Goal: Task Accomplishment & Management: Use online tool/utility

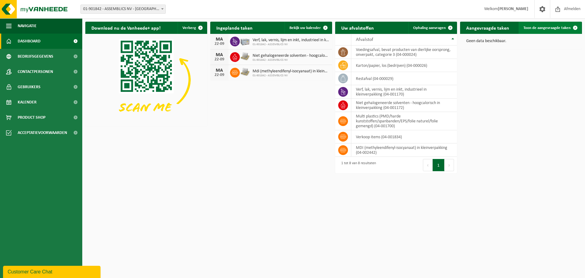
click at [544, 30] on span "Toon de aangevraagde taken" at bounding box center [546, 28] width 47 height 4
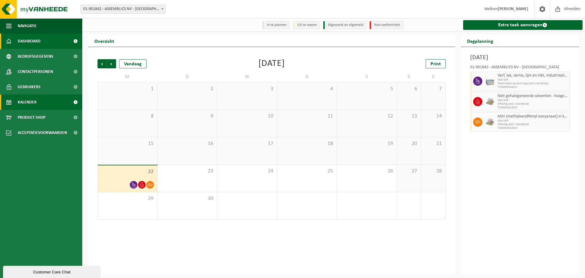
click at [32, 40] on span "Dashboard" at bounding box center [29, 41] width 23 height 15
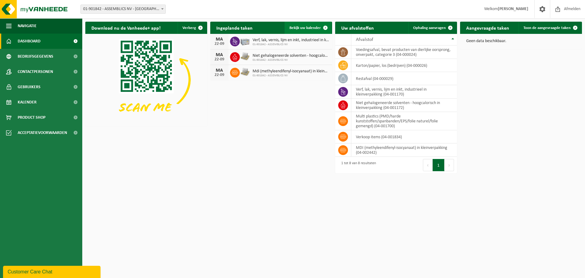
click at [307, 28] on span "Bekijk uw kalender" at bounding box center [304, 28] width 31 height 4
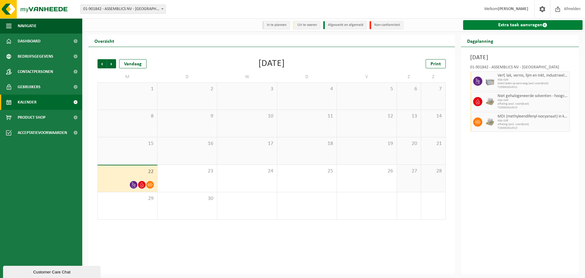
click at [493, 26] on link "Extra taak aanvragen" at bounding box center [523, 25] width 120 height 10
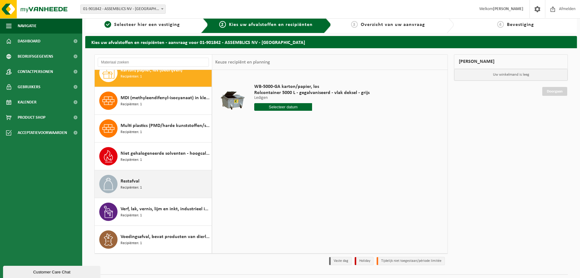
scroll to position [20, 0]
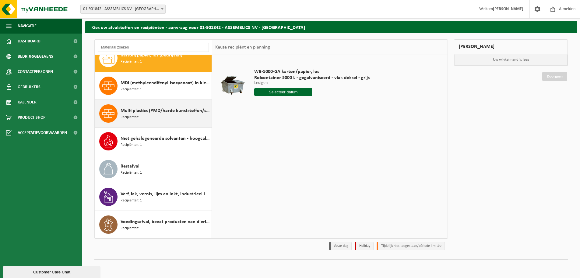
click at [136, 118] on span "Recipiënten: 1" at bounding box center [131, 117] width 21 height 6
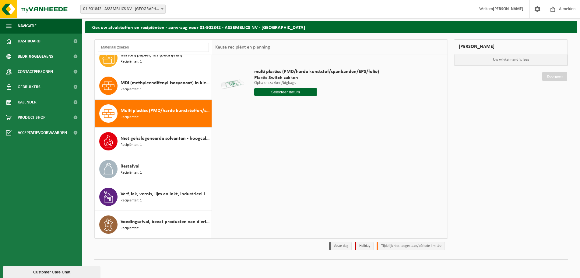
click at [272, 93] on input "text" at bounding box center [285, 92] width 62 height 8
click at [292, 156] on div "25" at bounding box center [292, 156] width 11 height 10
type input "Van 2025-09-25"
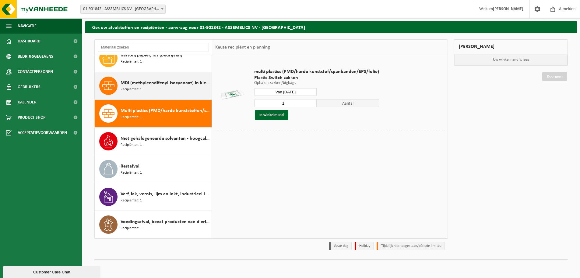
click at [145, 89] on div "MDI (methyleendifenyl-isocyanaat) in kleinverpakking Recipiënten: 1" at bounding box center [166, 85] width 90 height 18
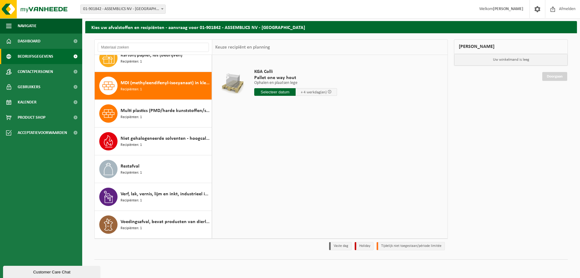
scroll to position [0, 0]
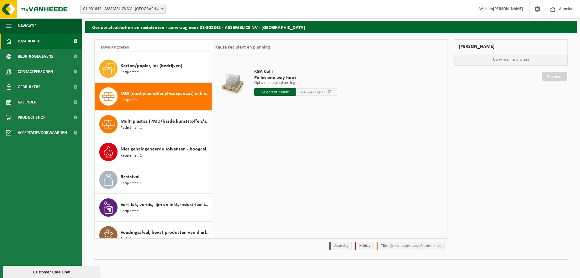
click at [32, 42] on span "Dashboard" at bounding box center [29, 41] width 23 height 15
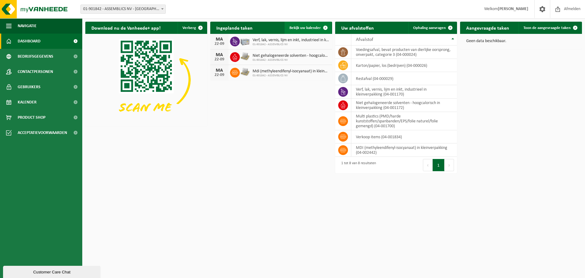
click at [313, 25] on link "Bekijk uw kalender" at bounding box center [308, 28] width 47 height 12
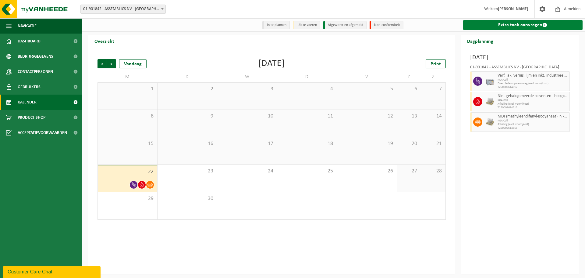
click at [486, 23] on link "Extra taak aanvragen" at bounding box center [523, 25] width 120 height 10
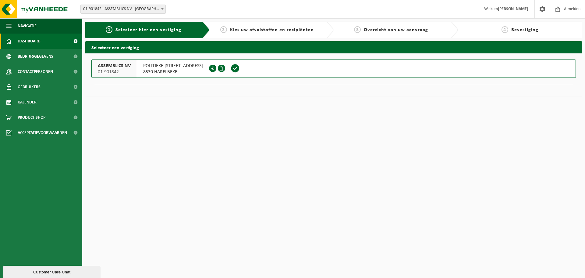
click at [35, 42] on span "Dashboard" at bounding box center [29, 41] width 23 height 15
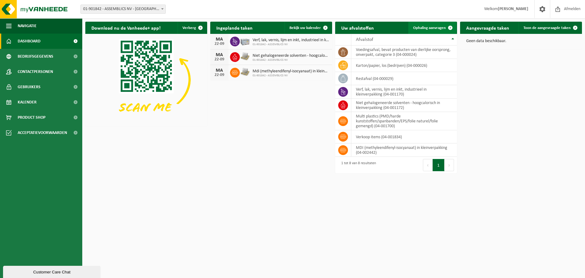
click at [425, 26] on span "Ophaling aanvragen" at bounding box center [429, 28] width 33 height 4
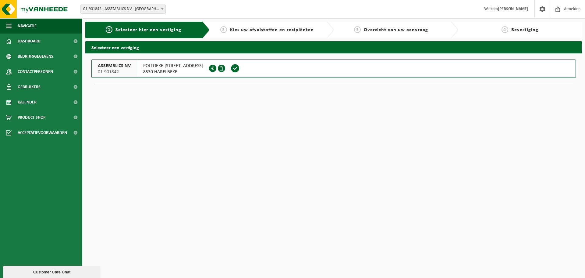
click at [113, 69] on span "01-901842" at bounding box center [114, 72] width 33 height 6
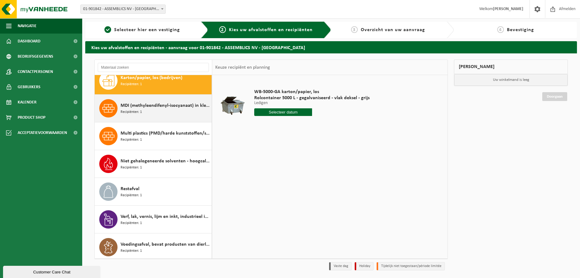
scroll to position [11, 0]
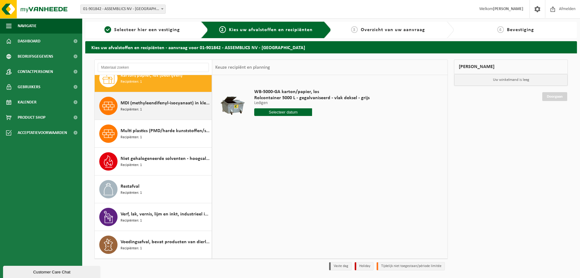
click at [142, 106] on span "MDI (methyleendifenyl-isocyanaat) in kleinverpakking" at bounding box center [166, 102] width 90 height 7
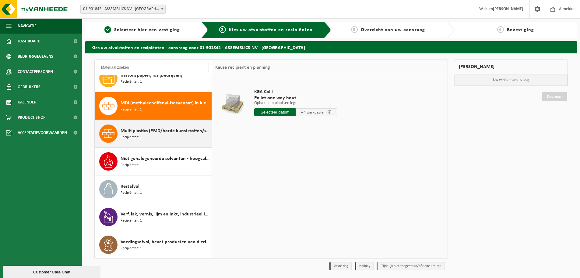
click at [143, 131] on span "Multi plastics (PMD/harde kunststoffen/spanbanden/EPS/folie naturel/folie gemen…" at bounding box center [166, 130] width 90 height 7
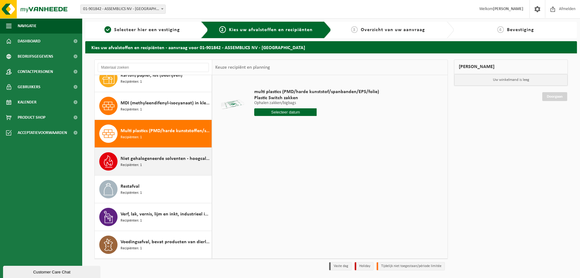
click at [144, 161] on span "Niet gehalogeneerde solventen - hoogcalorisch in kleinverpakking" at bounding box center [166, 158] width 90 height 7
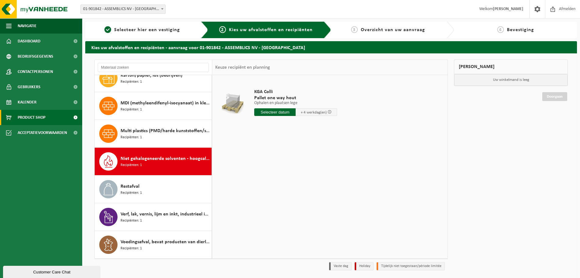
click at [27, 116] on span "Product Shop" at bounding box center [32, 117] width 28 height 15
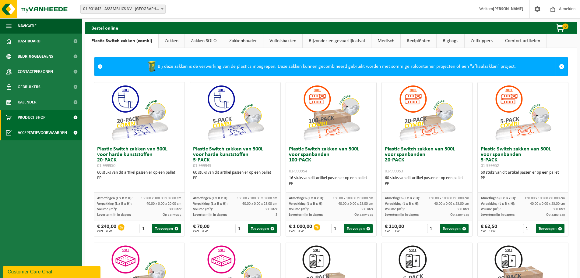
click at [30, 132] on span "Acceptatievoorwaarden" at bounding box center [42, 132] width 49 height 15
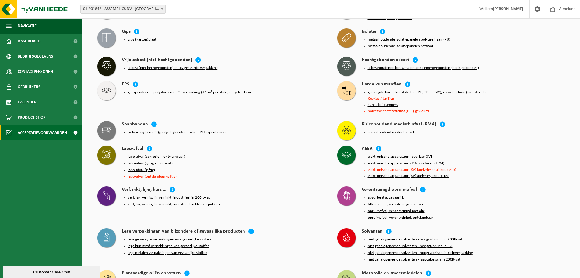
scroll to position [597, 0]
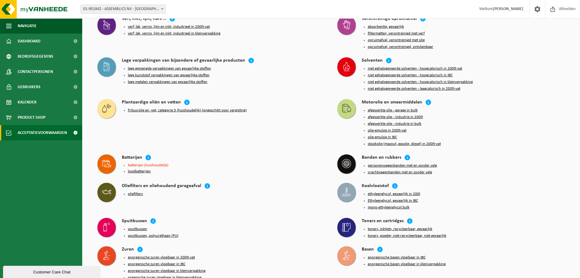
click at [142, 169] on button "loodbatterijen" at bounding box center [139, 171] width 23 height 5
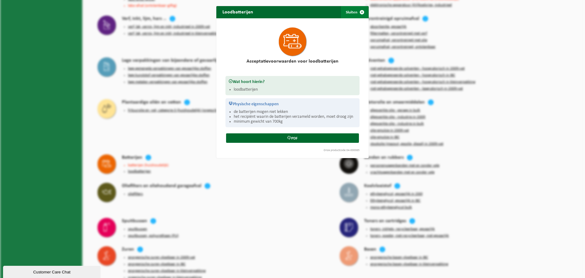
click at [360, 11] on span "button" at bounding box center [362, 12] width 12 height 12
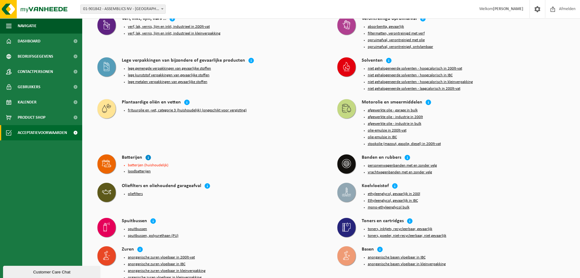
click at [147, 154] on icon at bounding box center [148, 157] width 6 height 6
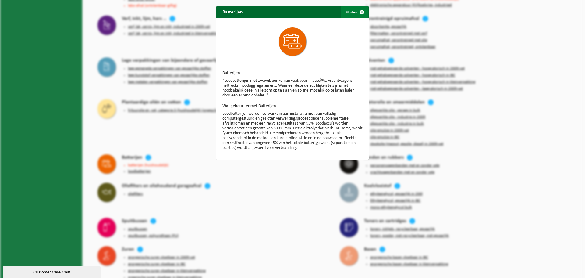
click at [359, 10] on span "button" at bounding box center [362, 12] width 12 height 12
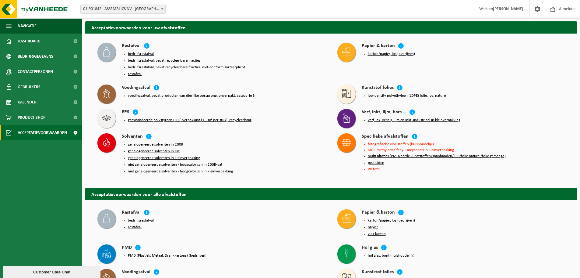
scroll to position [0, 0]
